Goal: Information Seeking & Learning: Learn about a topic

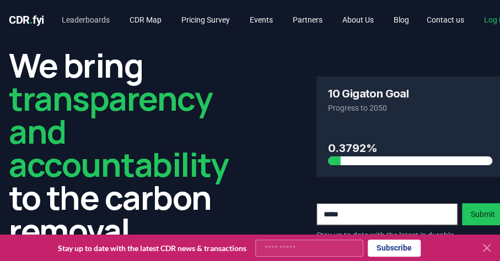
click at [97, 19] on link "Leaderboards" at bounding box center [86, 20] width 66 height 20
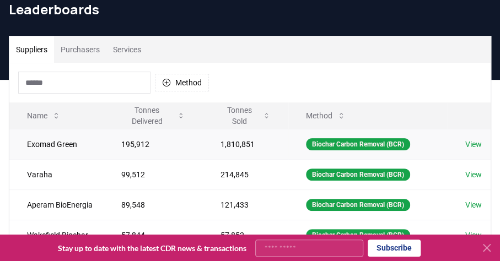
scroll to position [60, 0]
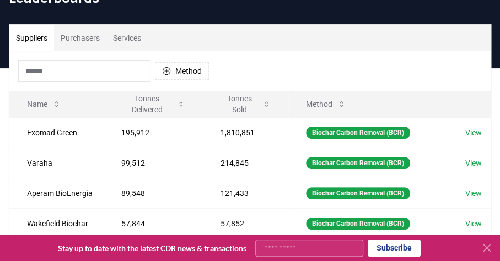
click at [71, 71] on input at bounding box center [84, 71] width 132 height 22
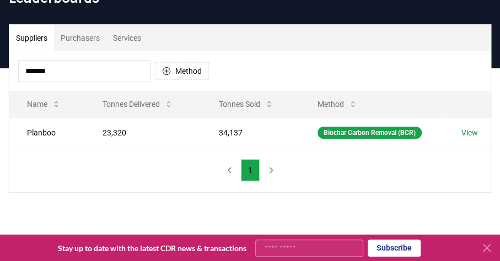
type input "*******"
drag, startPoint x: 71, startPoint y: 71, endPoint x: 44, endPoint y: 135, distance: 69.5
click at [44, 135] on td "Planboo" at bounding box center [47, 132] width 76 height 30
click at [466, 133] on link "View" at bounding box center [469, 132] width 17 height 11
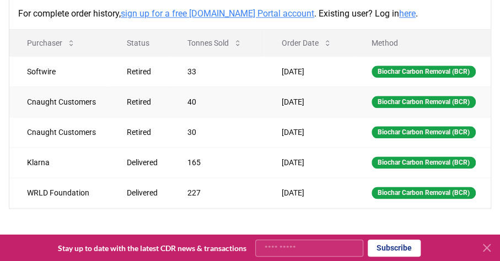
scroll to position [376, 0]
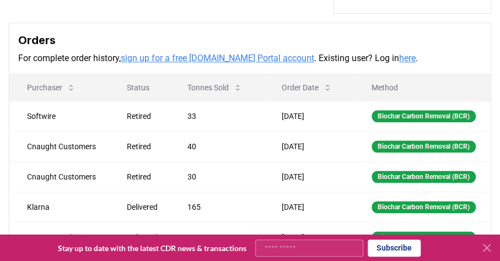
click at [399, 59] on link "here" at bounding box center [407, 58] width 17 height 10
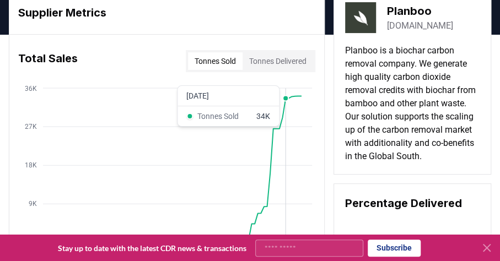
scroll to position [49, 0]
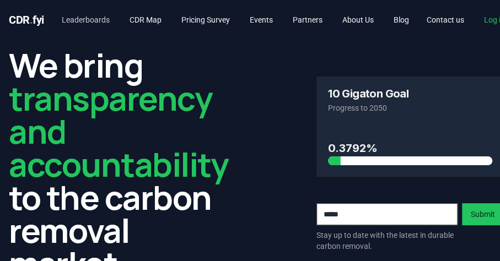
click at [94, 18] on link "Leaderboards" at bounding box center [86, 20] width 66 height 20
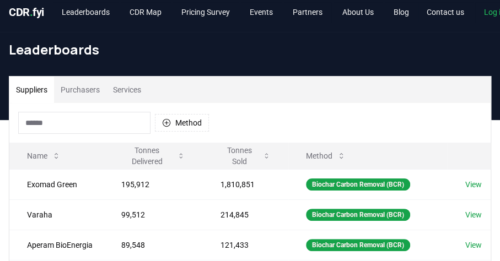
scroll to position [8, 0]
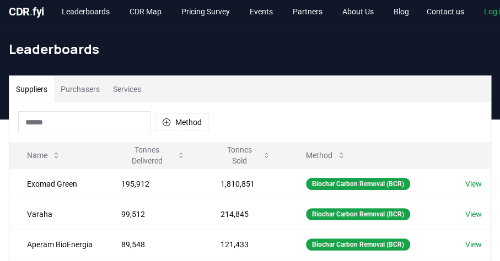
click at [100, 120] on input at bounding box center [84, 122] width 132 height 22
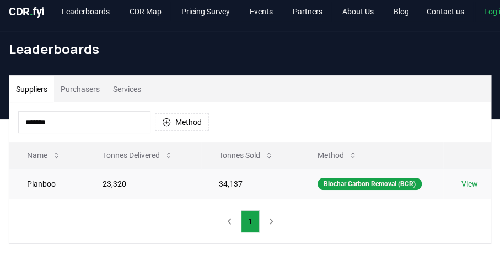
type input "*******"
click at [472, 184] on link "View" at bounding box center [469, 184] width 17 height 11
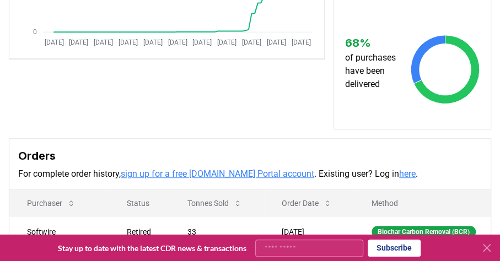
scroll to position [269, 0]
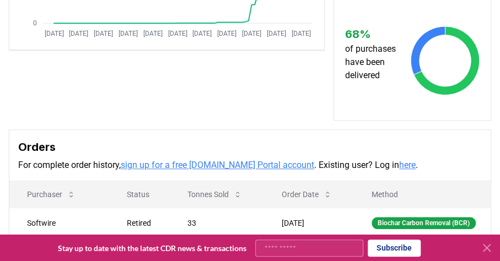
click at [191, 166] on link "sign up for a free [DOMAIN_NAME] Portal account" at bounding box center [218, 165] width 194 height 10
